Goal: Task Accomplishment & Management: Use online tool/utility

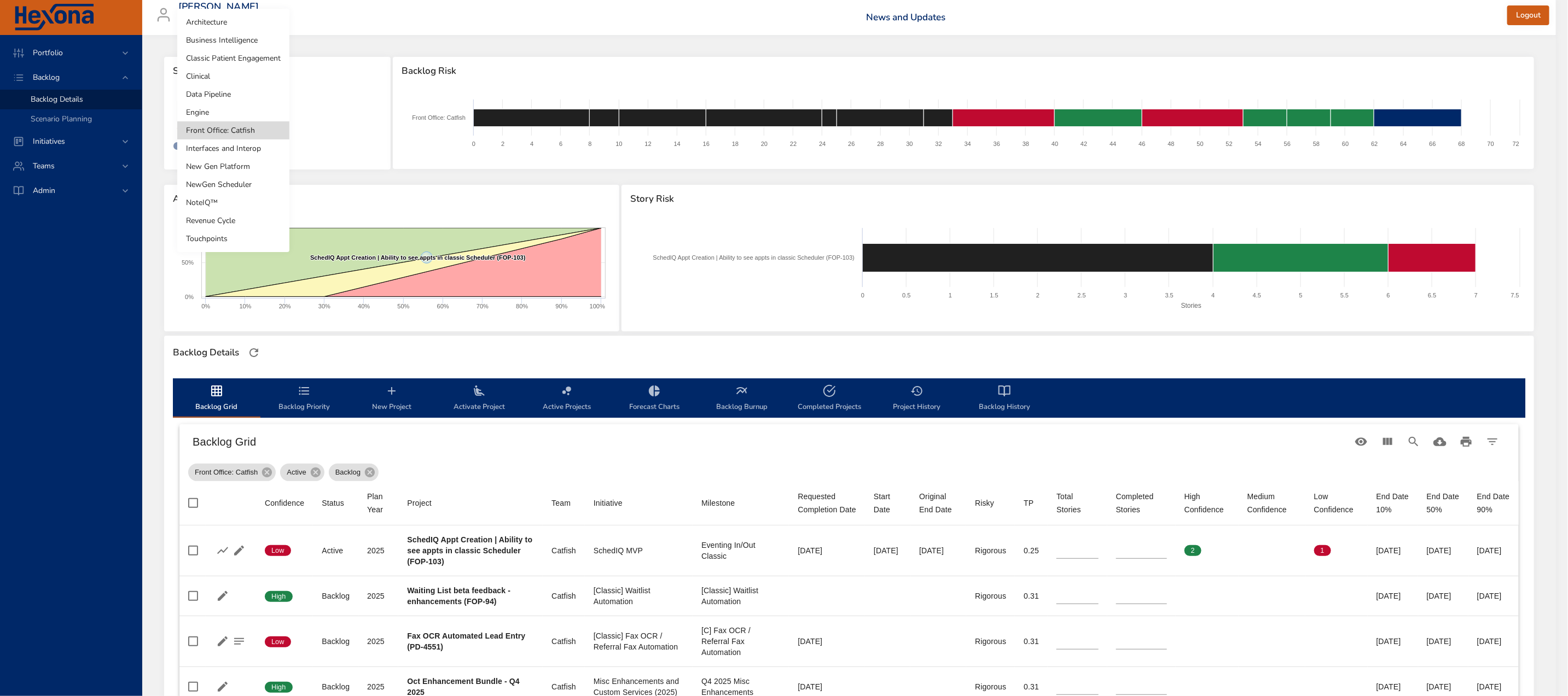
click at [217, 199] on li "NoteIQ™" at bounding box center [233, 203] width 112 height 18
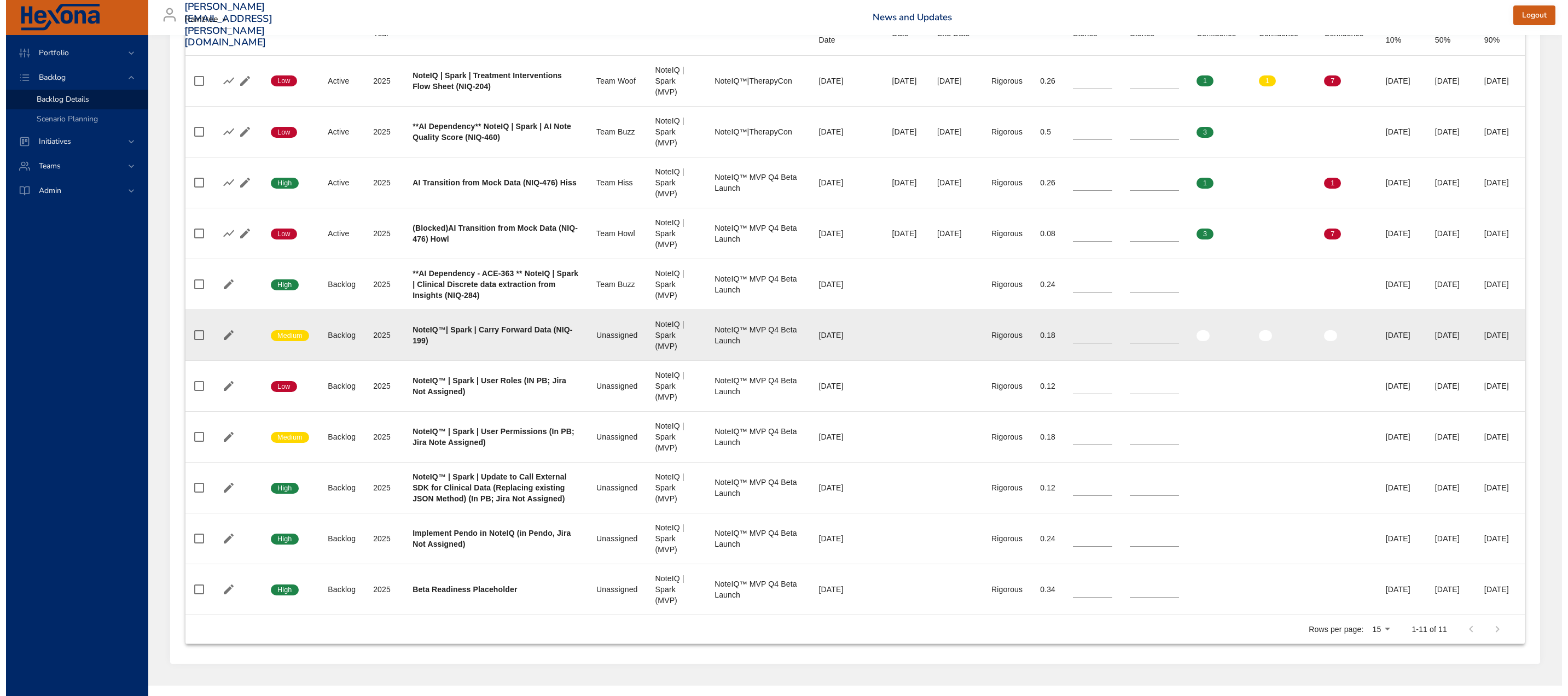
scroll to position [487, 0]
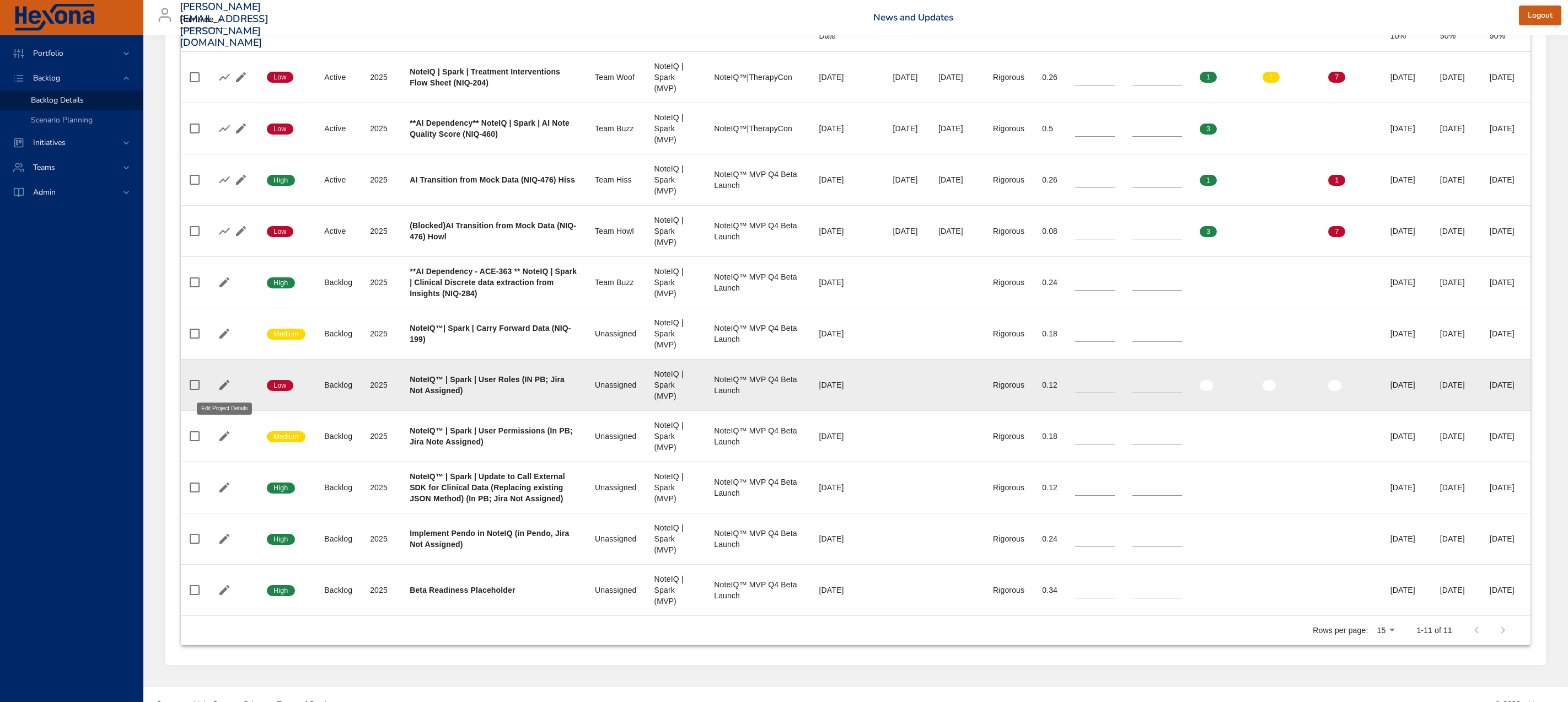
click at [223, 387] on icon "button" at bounding box center [224, 384] width 10 height 10
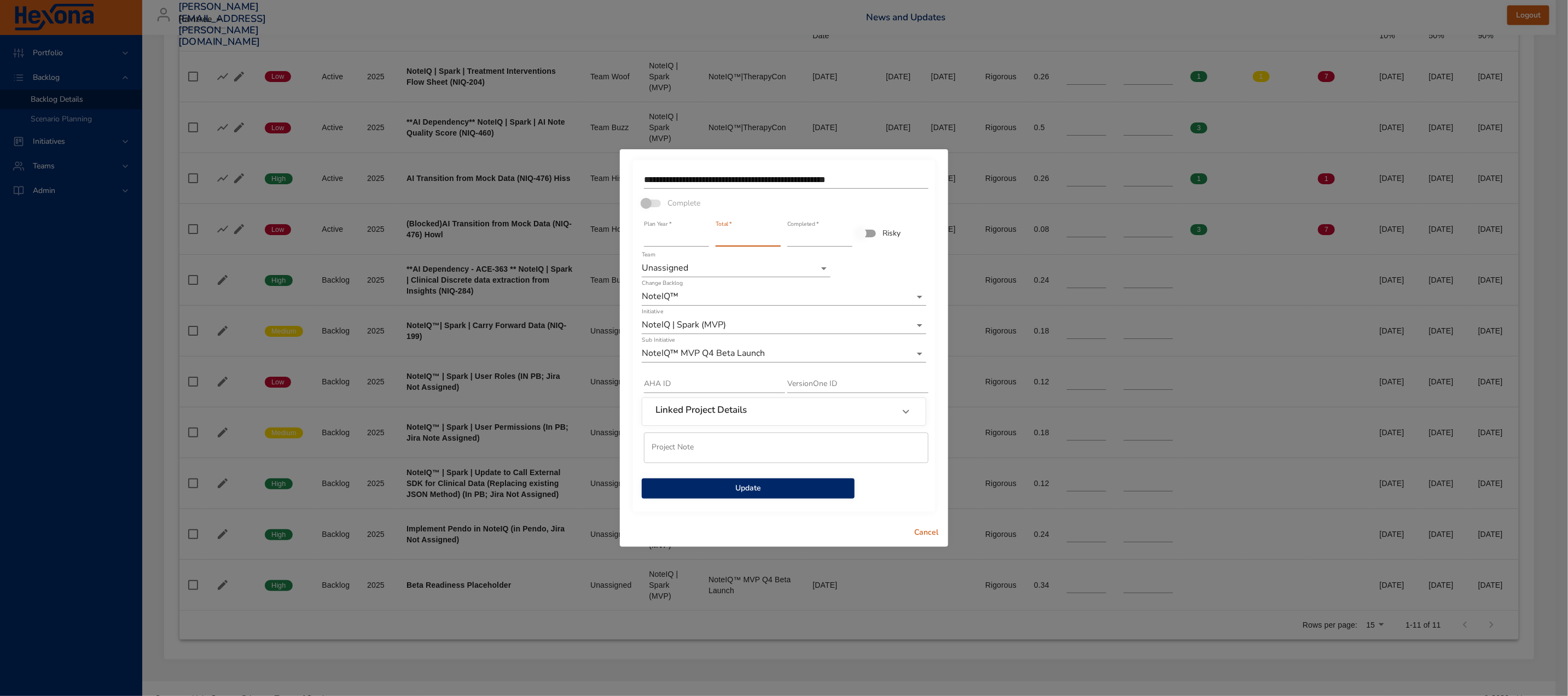
click at [775, 236] on input "*" at bounding box center [748, 237] width 65 height 17
type input "*"
click at [775, 236] on input "*" at bounding box center [748, 237] width 65 height 17
click at [742, 492] on span "Update" at bounding box center [747, 489] width 195 height 14
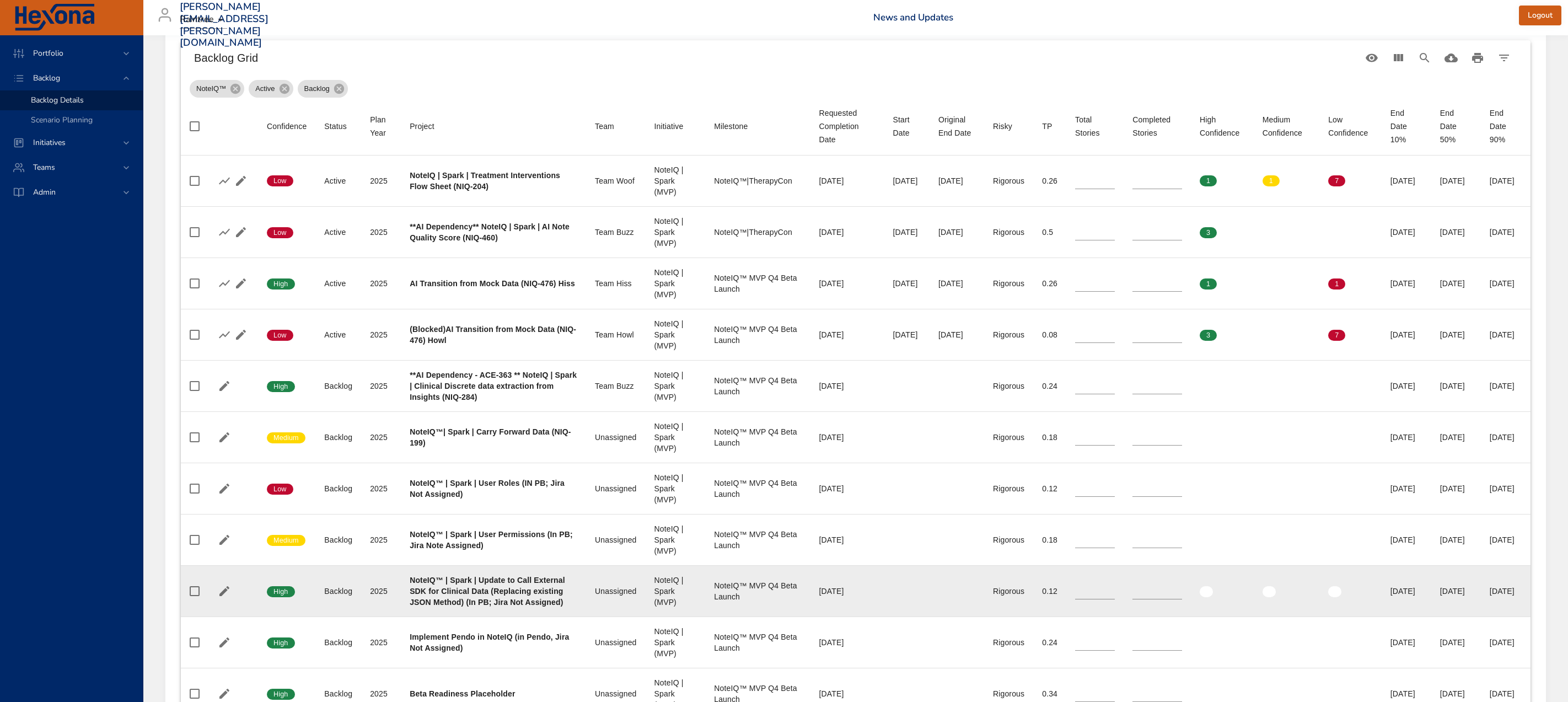
scroll to position [389, 0]
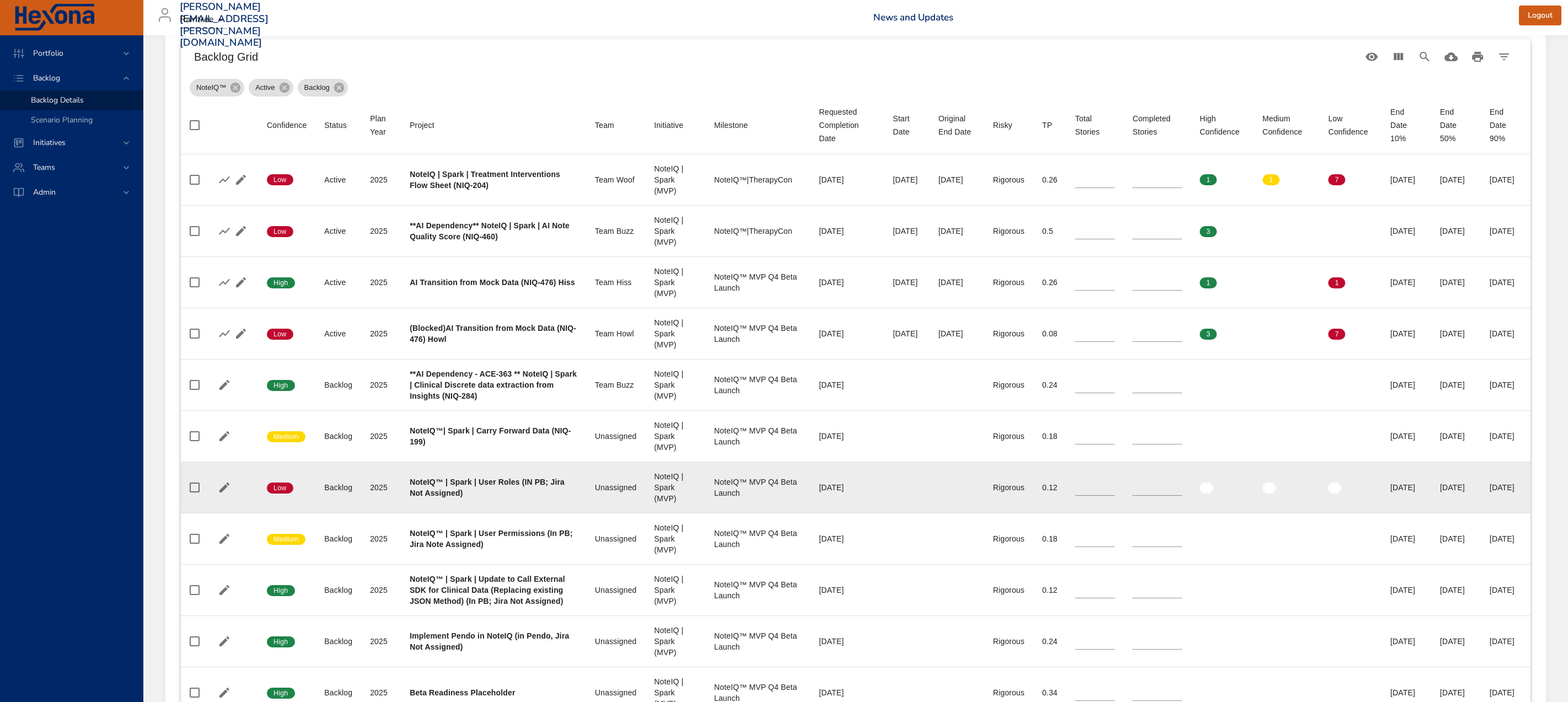
click at [1087, 492] on input "*" at bounding box center [1095, 488] width 39 height 17
type input "*"
click at [1090, 492] on input "*" at bounding box center [1095, 488] width 39 height 17
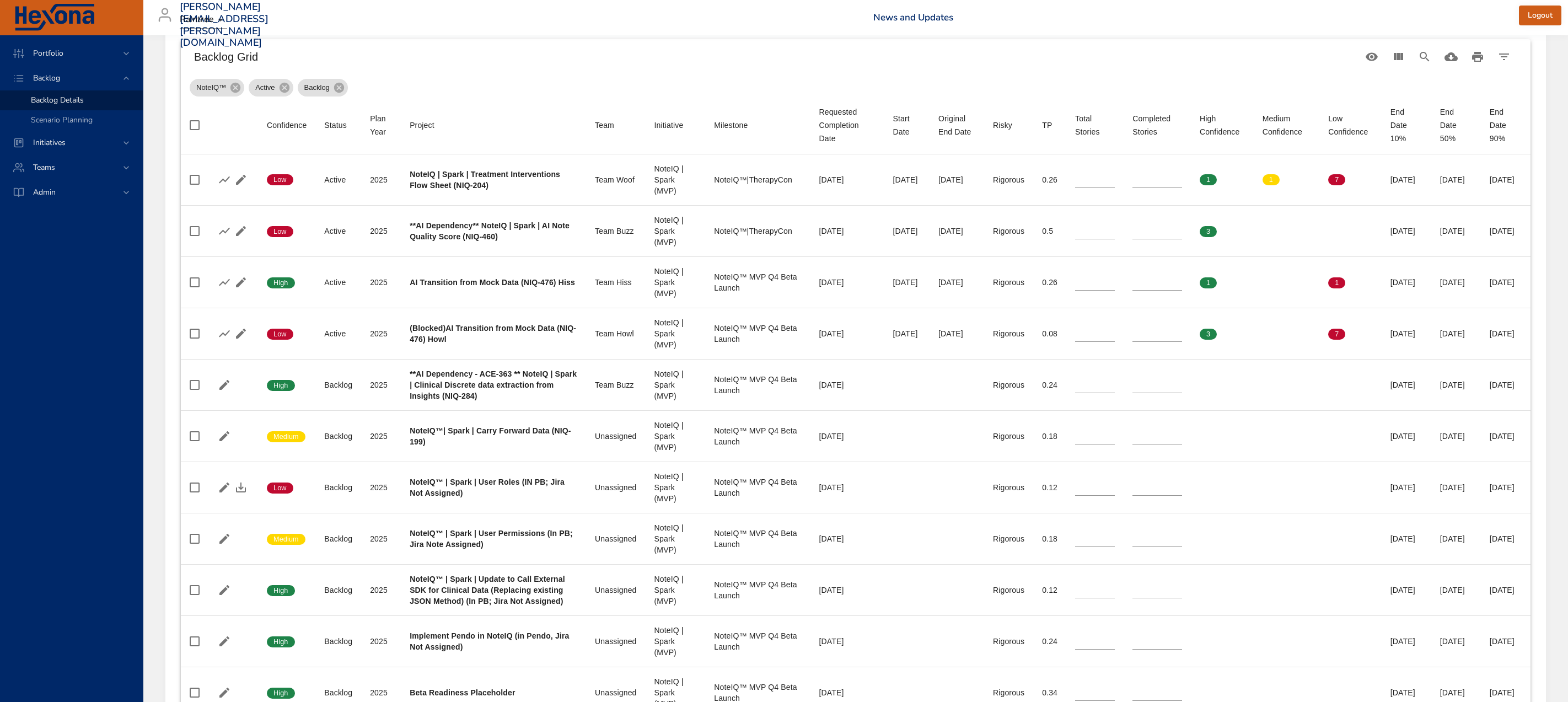
click at [168, 466] on div "Backlog Grid Backlog Priority New Project Activate Project Active Projects Fore…" at bounding box center [856, 376] width 1380 height 784
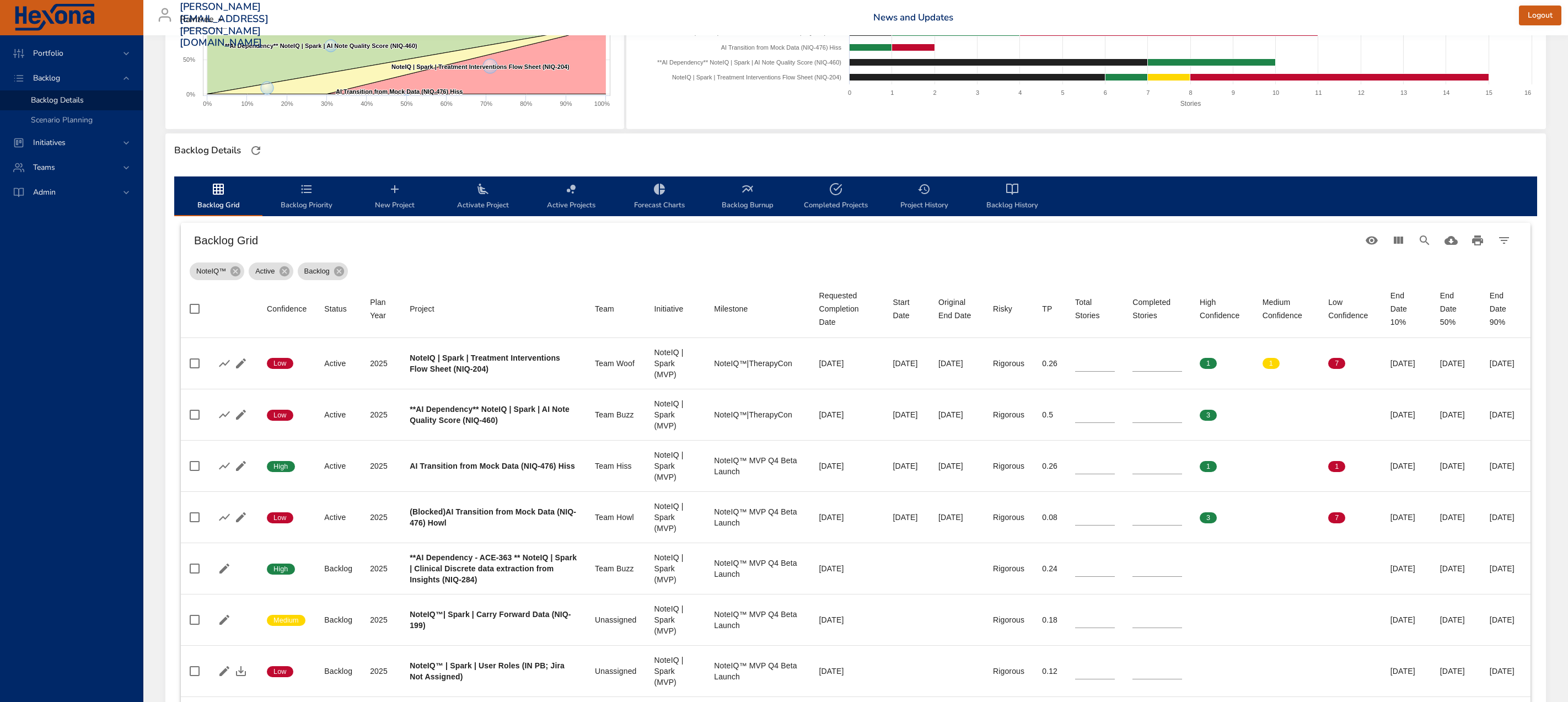
scroll to position [408, 0]
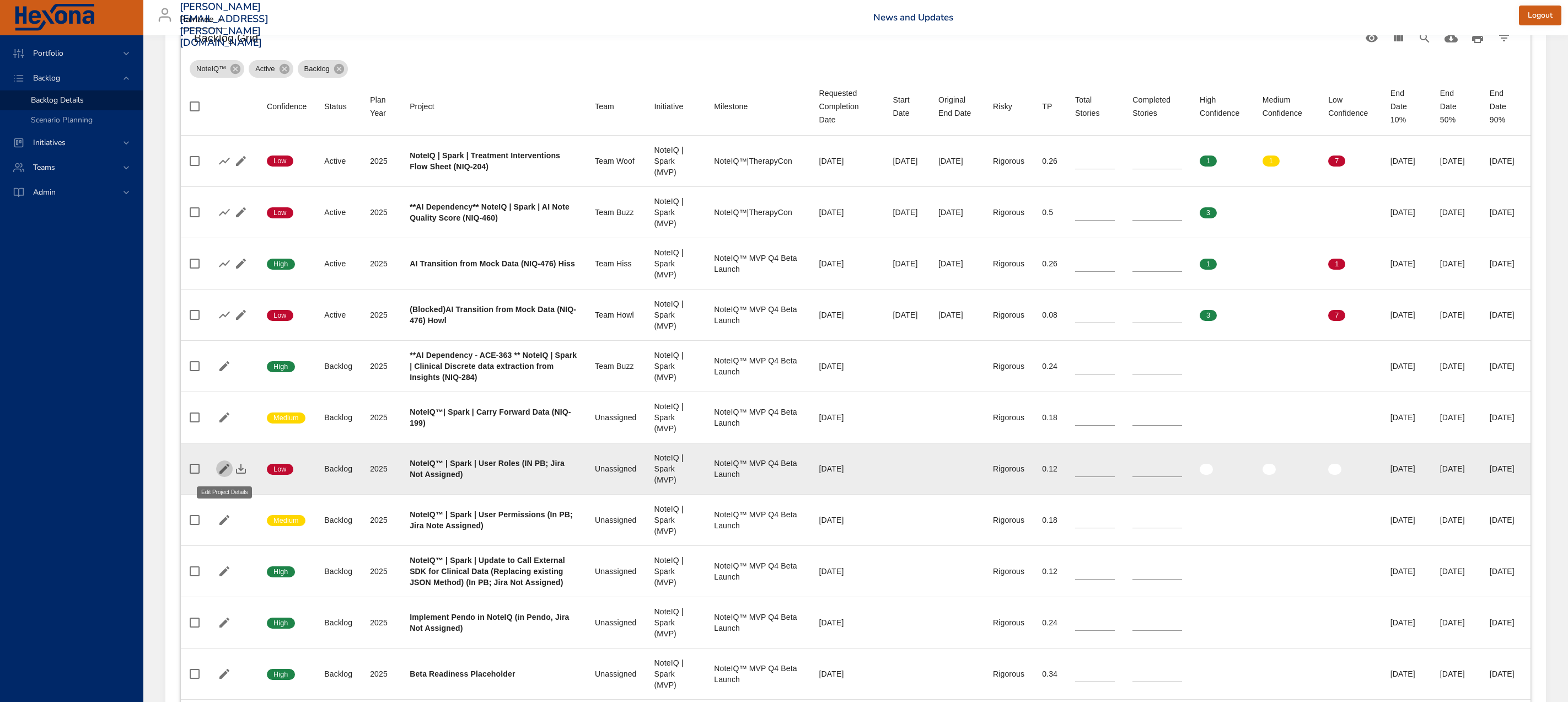
click at [216, 470] on button "button" at bounding box center [225, 469] width 17 height 17
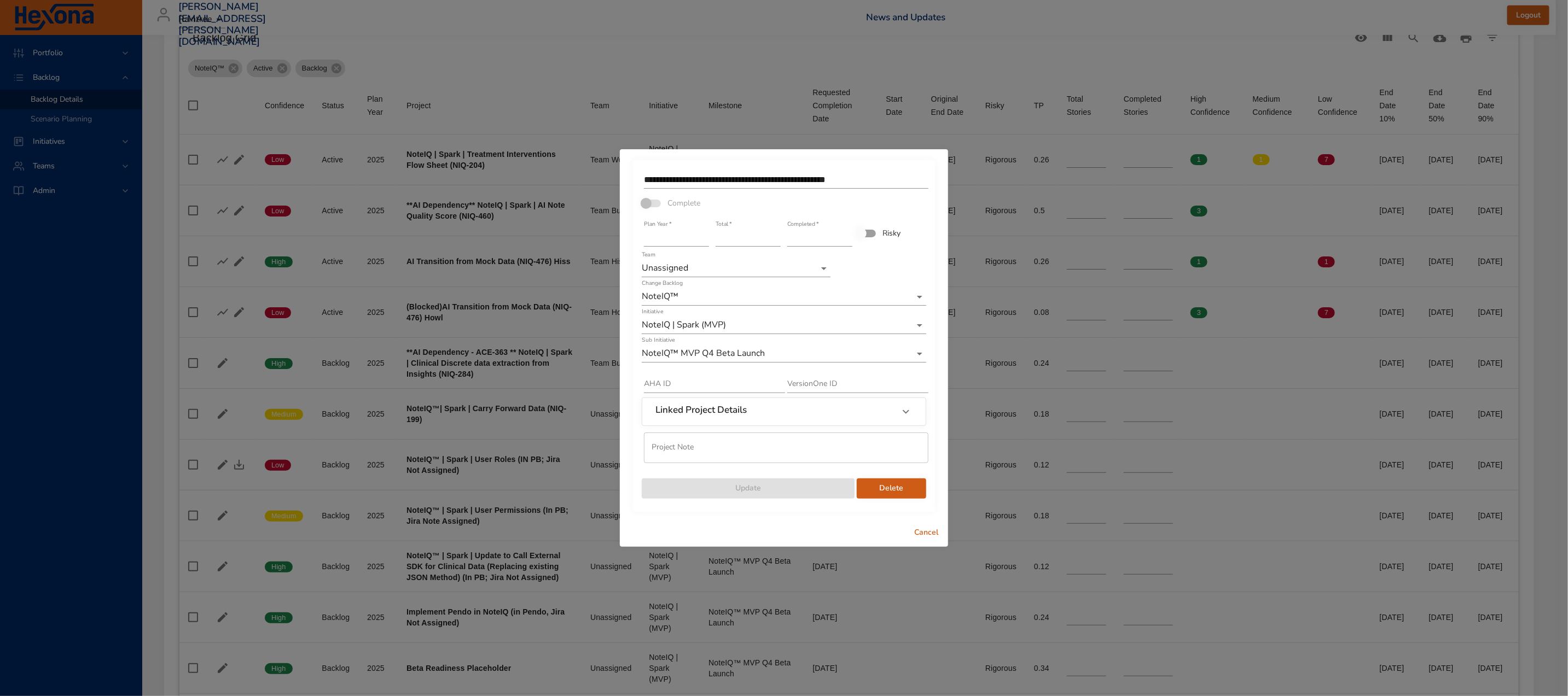
click at [781, 238] on div "Total   * *" at bounding box center [747, 234] width 72 height 33
click at [775, 240] on input "*" at bounding box center [748, 237] width 65 height 17
type input "*"
click at [775, 240] on input "*" at bounding box center [748, 237] width 65 height 17
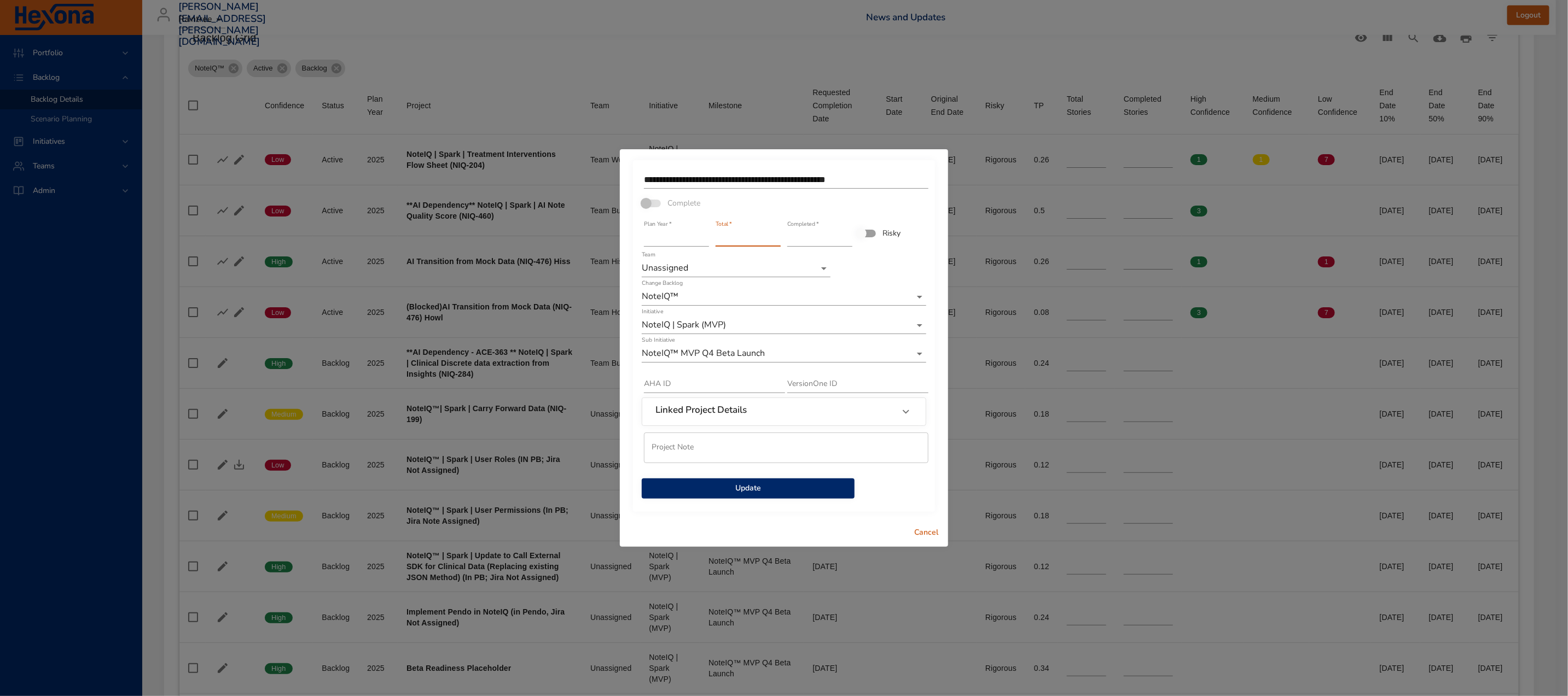
click at [784, 484] on span "Update" at bounding box center [747, 489] width 195 height 14
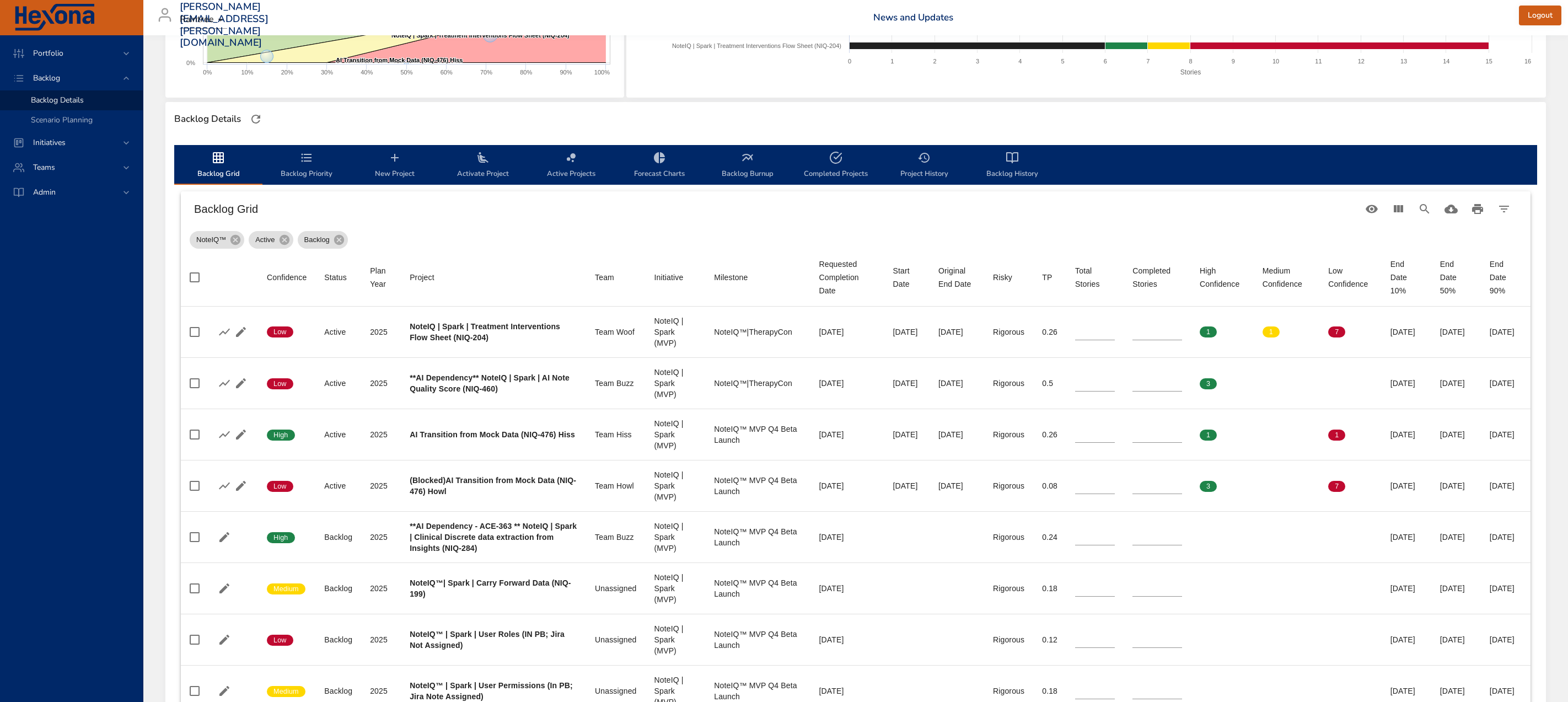
scroll to position [0, 0]
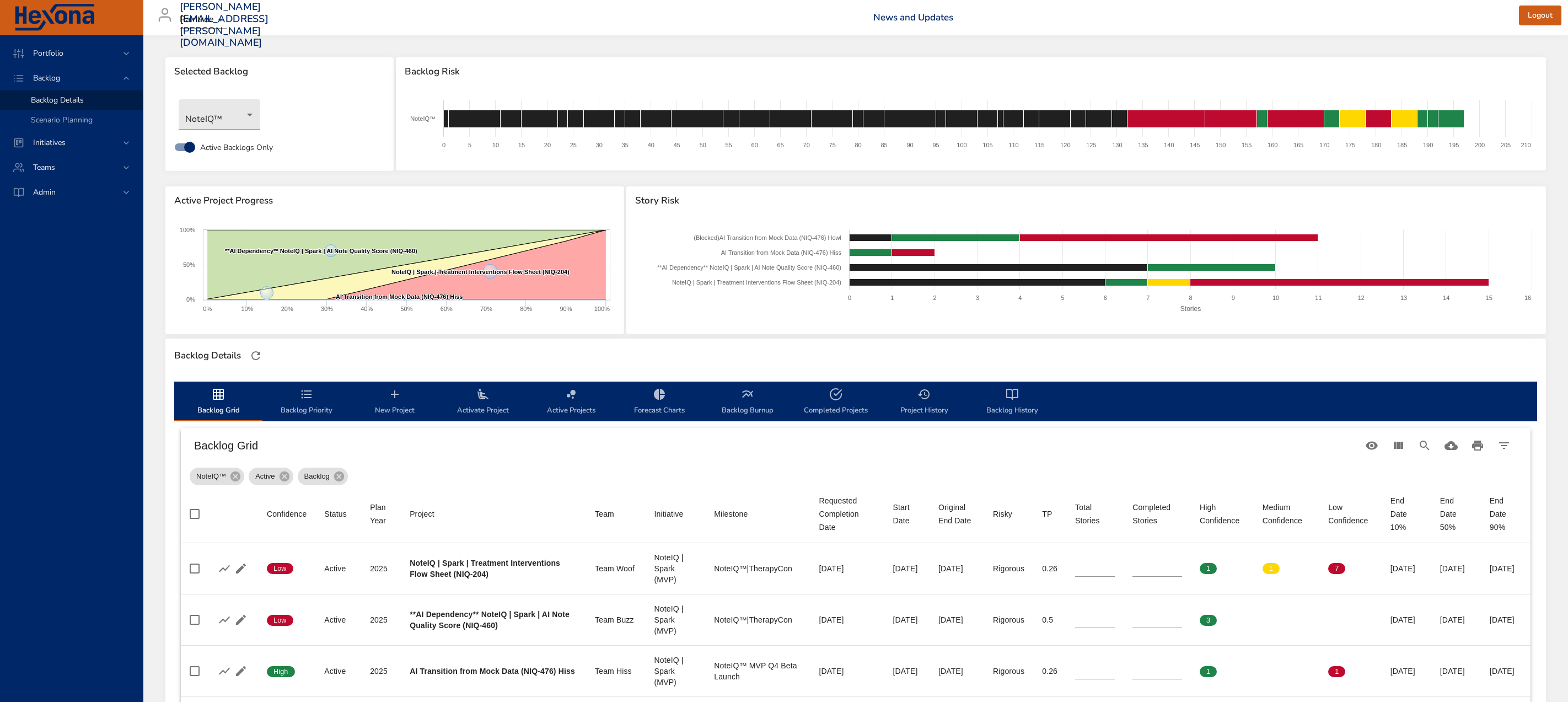
click at [218, 115] on body "Portfolio Backlog Backlog Details Scenario Planning Initiatives Teams Admin [PE…" at bounding box center [784, 351] width 1568 height 702
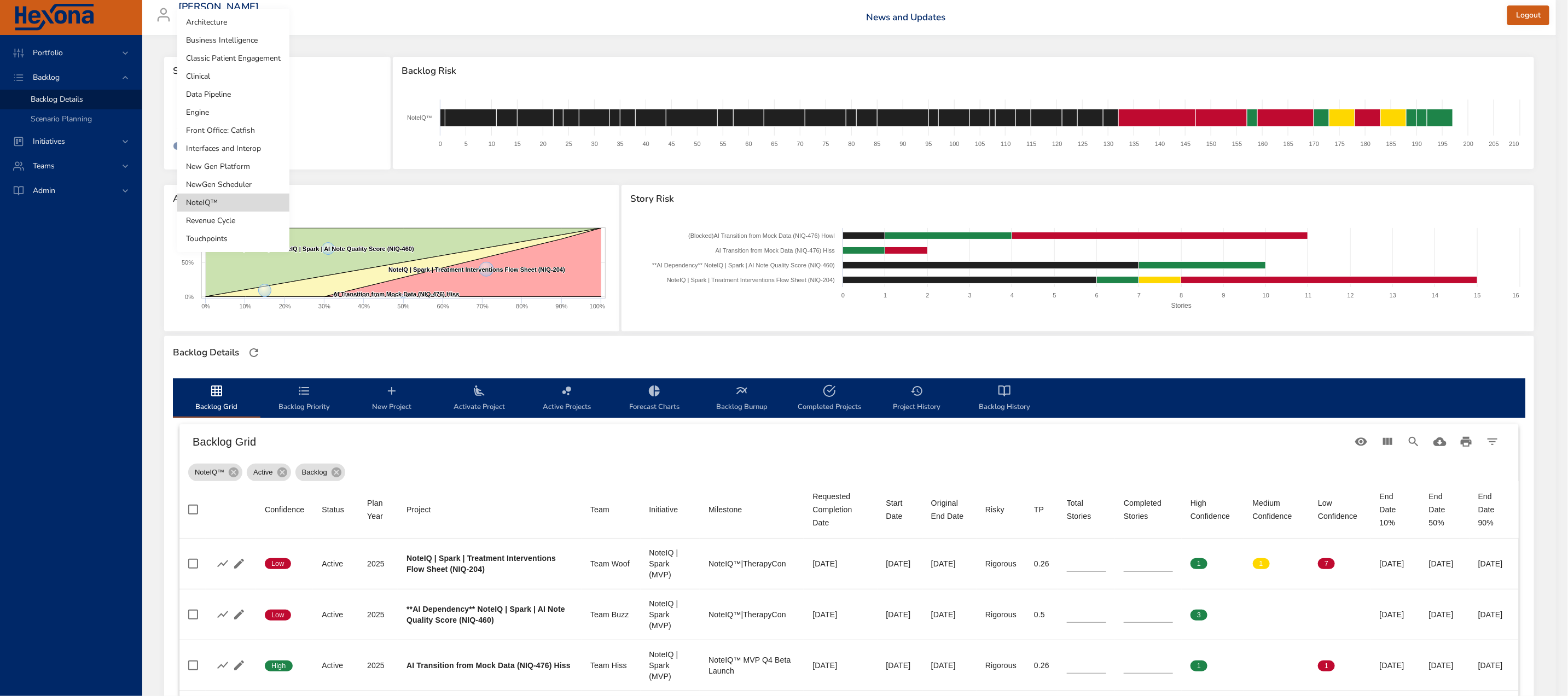
click at [200, 73] on li "Clinical" at bounding box center [233, 76] width 112 height 18
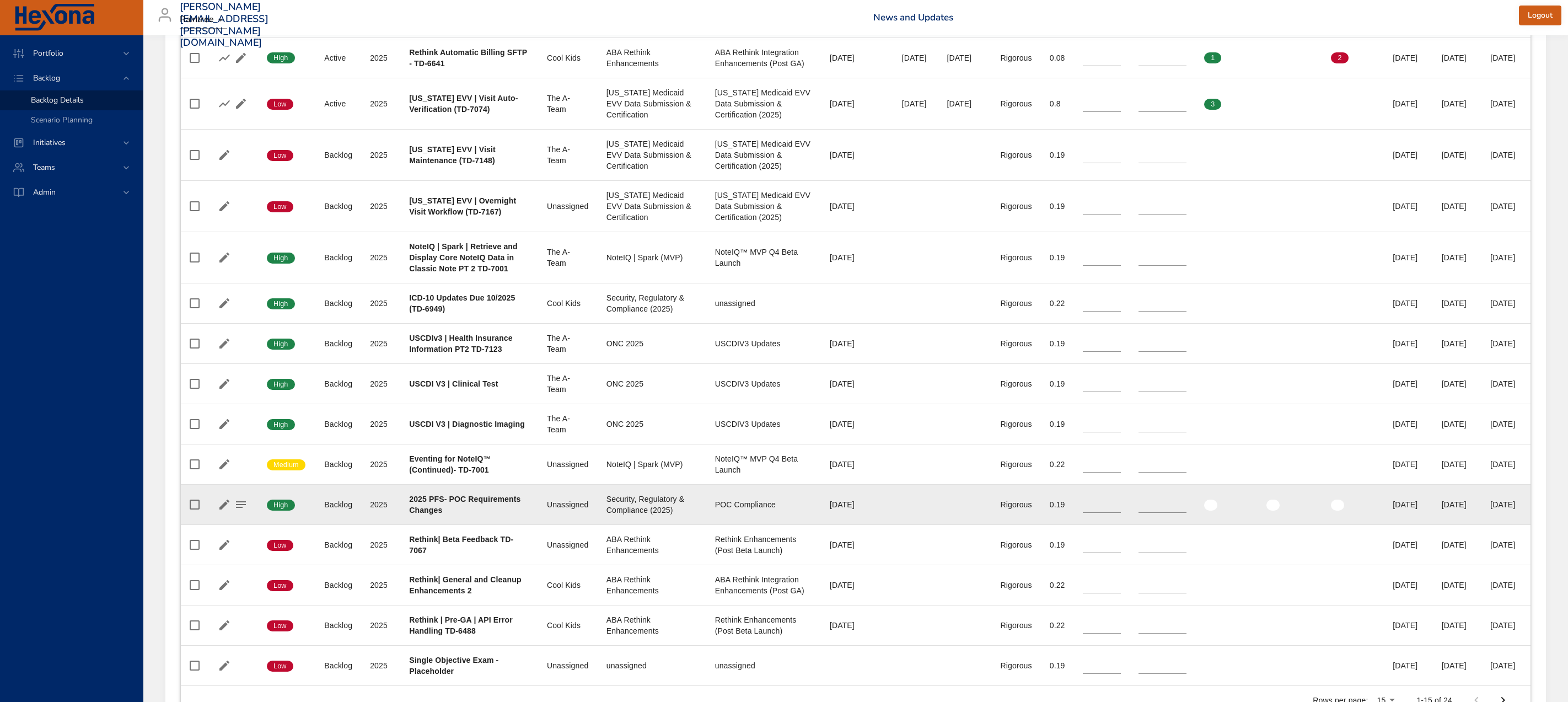
scroll to position [536, 0]
